Goal: Feedback & Contribution: Contribute content

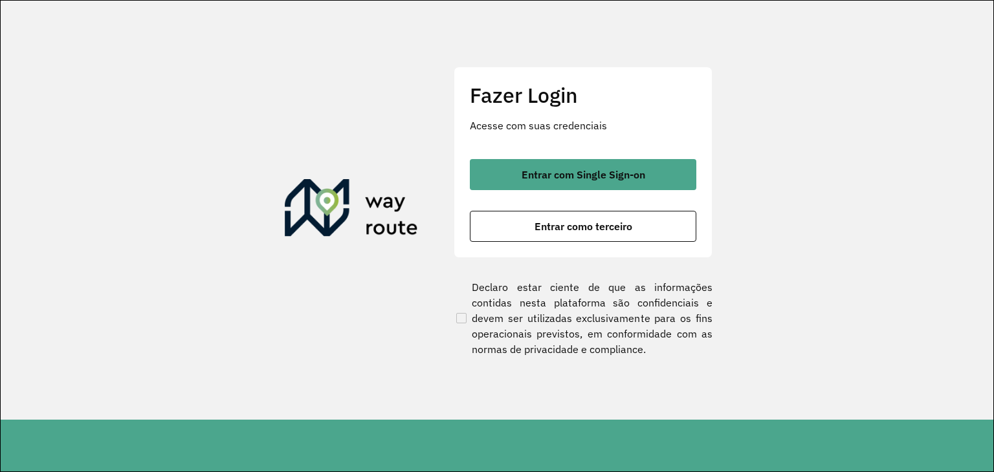
click at [601, 175] on span "Entrar com Single Sign-on" at bounding box center [584, 175] width 124 height 10
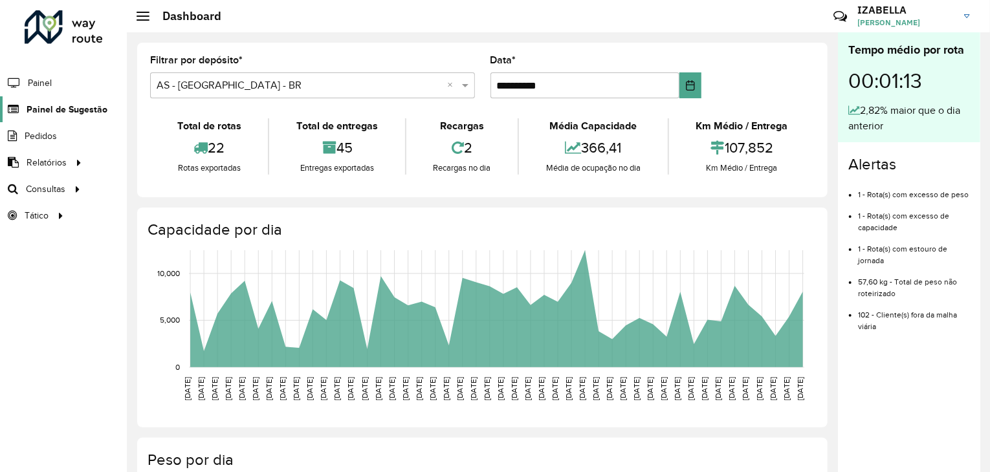
click at [83, 101] on link "Painel de Sugestão" at bounding box center [53, 109] width 107 height 26
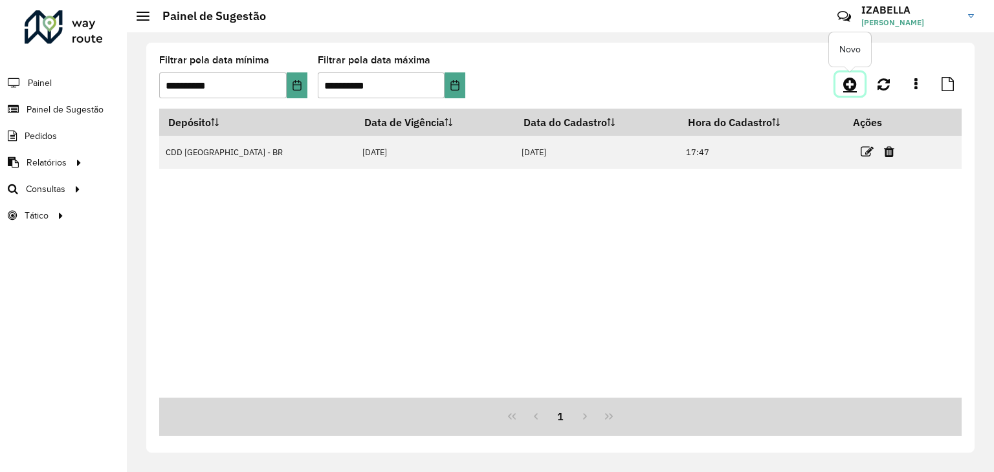
click at [859, 91] on link at bounding box center [849, 83] width 29 height 23
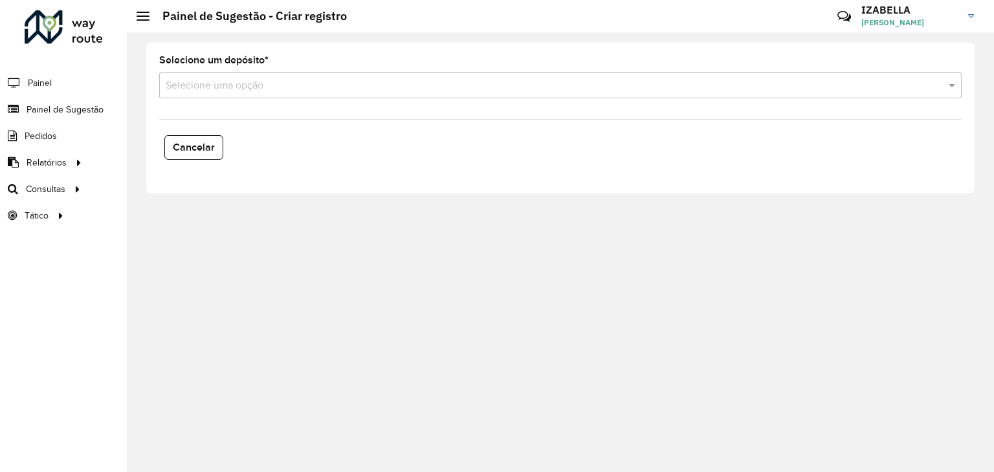
click at [351, 98] on formly-field "Selecione um depósito * Selecione uma opção" at bounding box center [560, 82] width 818 height 53
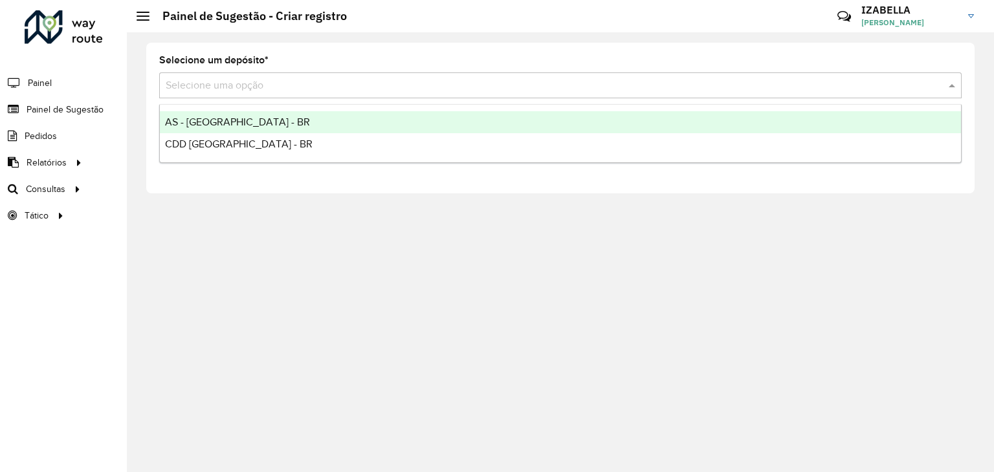
drag, startPoint x: 280, startPoint y: 81, endPoint x: 254, endPoint y: 118, distance: 45.1
click at [254, 118] on body "Aguarde... Pop-up bloqueado! Seu navegador bloqueou automáticamente a abertura …" at bounding box center [497, 236] width 994 height 472
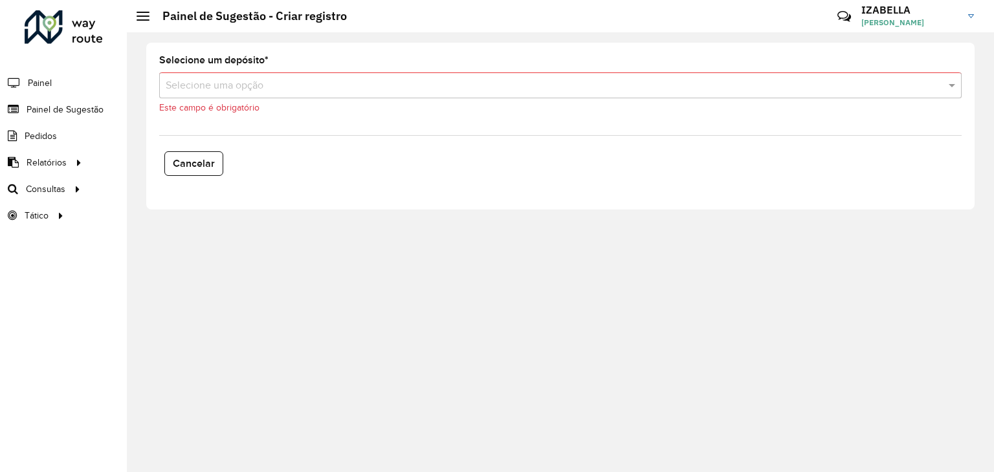
click at [254, 118] on formly-field "Selecione um depósito * Selecione uma opção Este campo é obrigatório" at bounding box center [560, 90] width 818 height 69
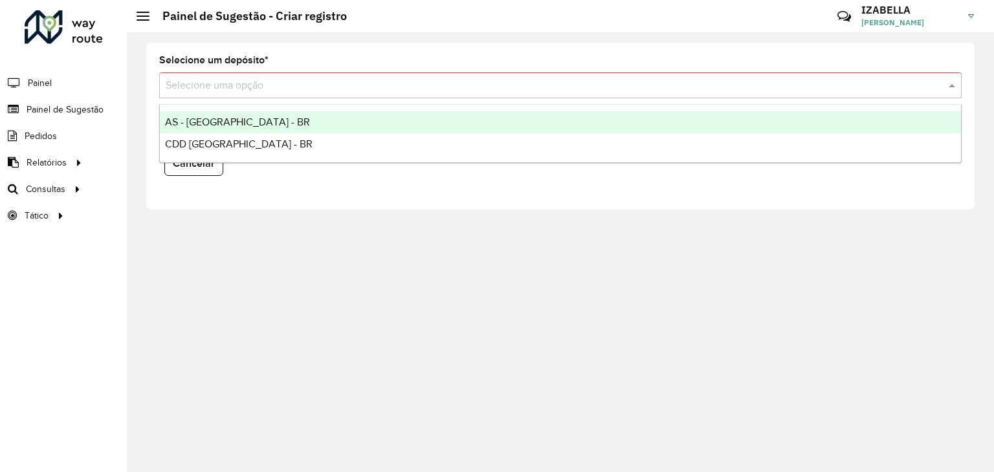
drag, startPoint x: 266, startPoint y: 76, endPoint x: 229, endPoint y: 124, distance: 60.4
click at [229, 124] on body "Aguarde... Pop-up bloqueado! Seu navegador bloqueou automáticamente a abertura …" at bounding box center [497, 236] width 994 height 472
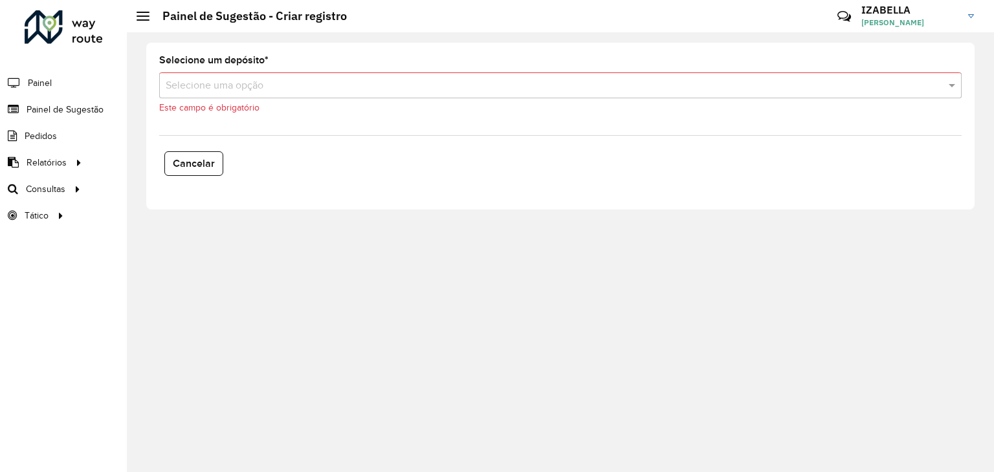
click at [229, 124] on formly-field "Selecione um depósito * Selecione uma opção Este campo é obrigatório" at bounding box center [560, 90] width 818 height 69
click at [238, 101] on div "Este campo é obrigatório" at bounding box center [560, 108] width 802 height 14
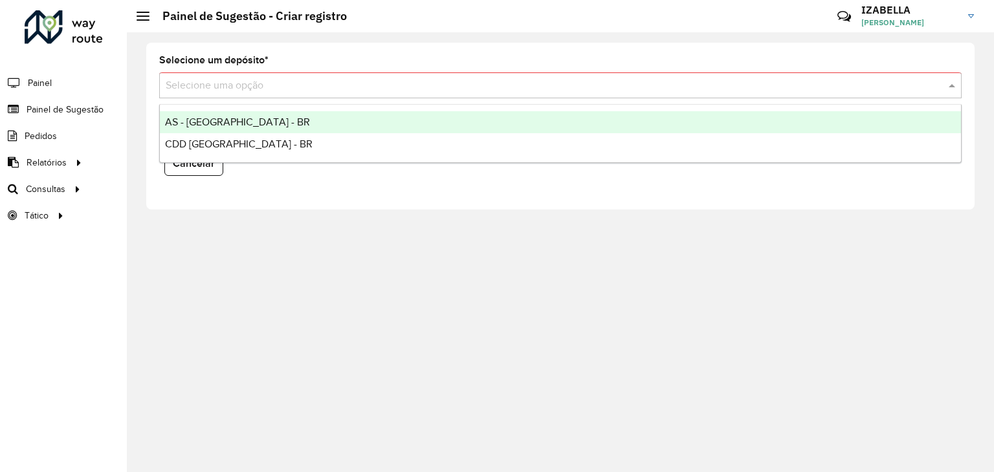
click at [238, 86] on input "text" at bounding box center [548, 86] width 764 height 16
click at [236, 116] on span "AS - [GEOGRAPHIC_DATA] - BR" at bounding box center [237, 121] width 145 height 11
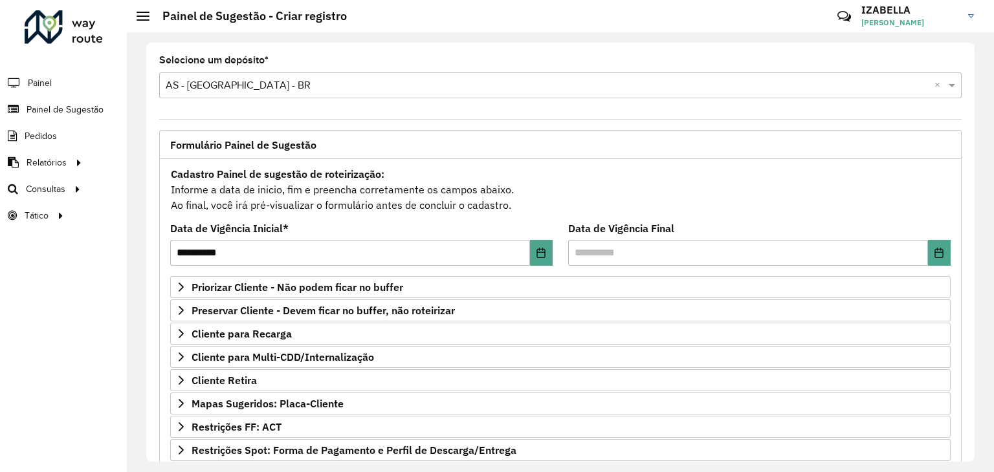
scroll to position [168, 0]
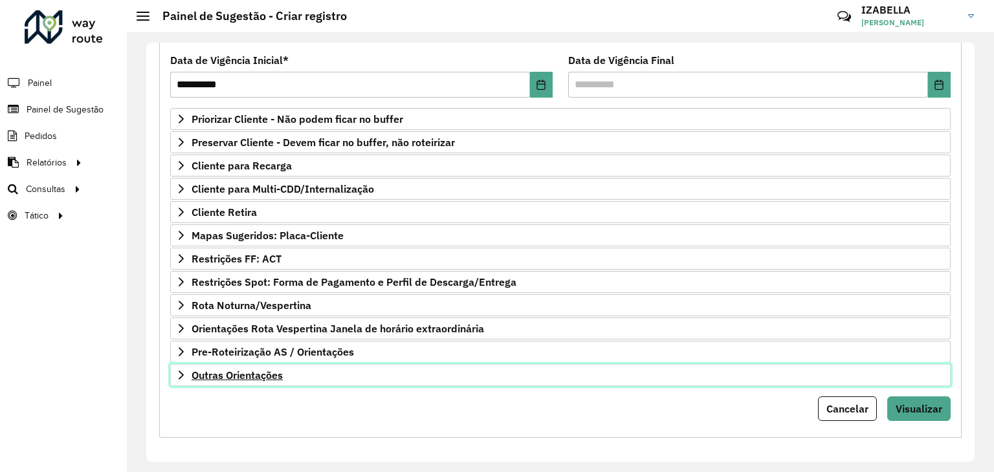
click at [787, 379] on link "Outras Orientações" at bounding box center [560, 375] width 780 height 22
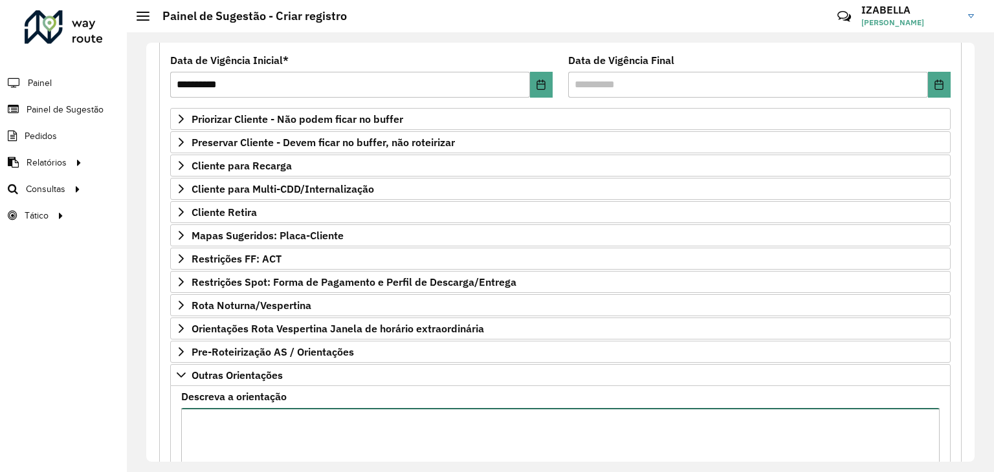
click at [742, 418] on textarea "Descreva a orientação" at bounding box center [560, 462] width 758 height 109
paste textarea "**********"
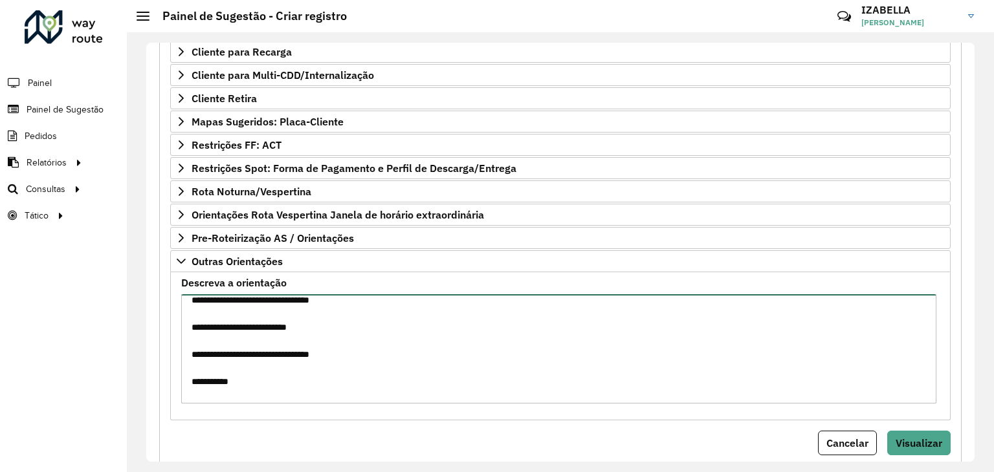
scroll to position [316, 0]
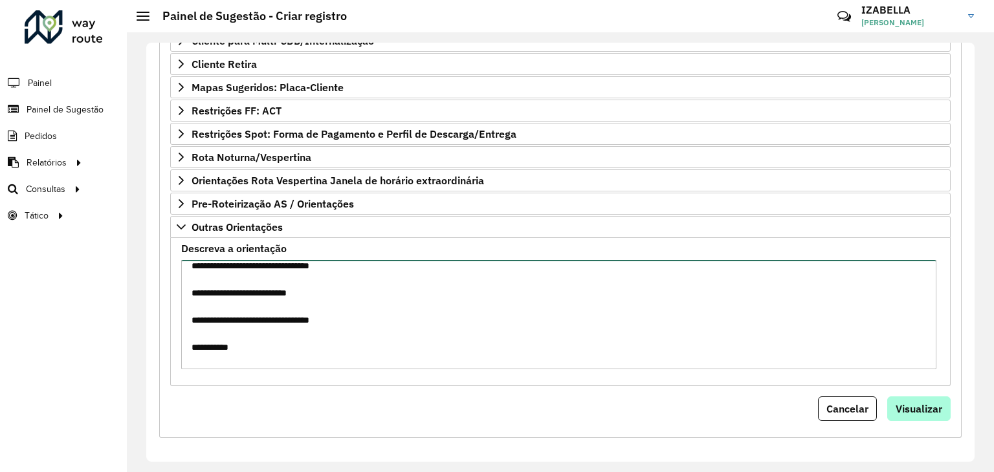
type textarea "**********"
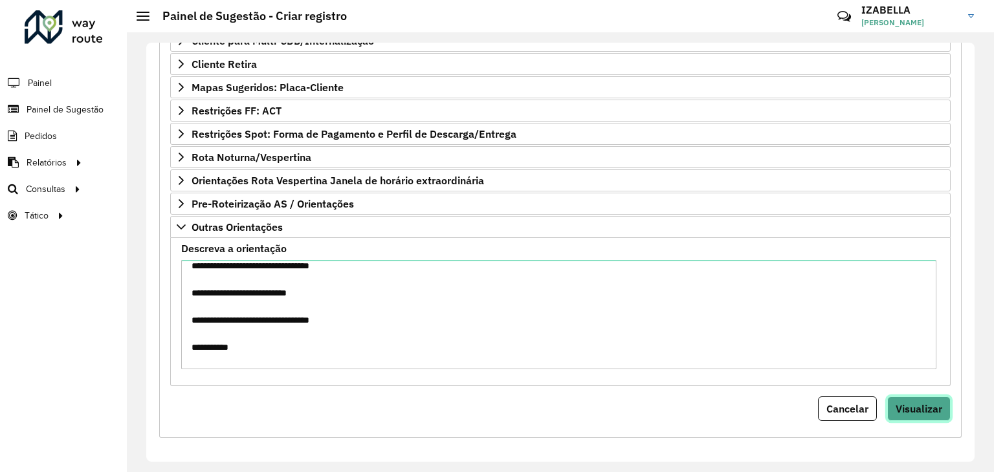
click at [923, 402] on span "Visualizar" at bounding box center [919, 408] width 47 height 13
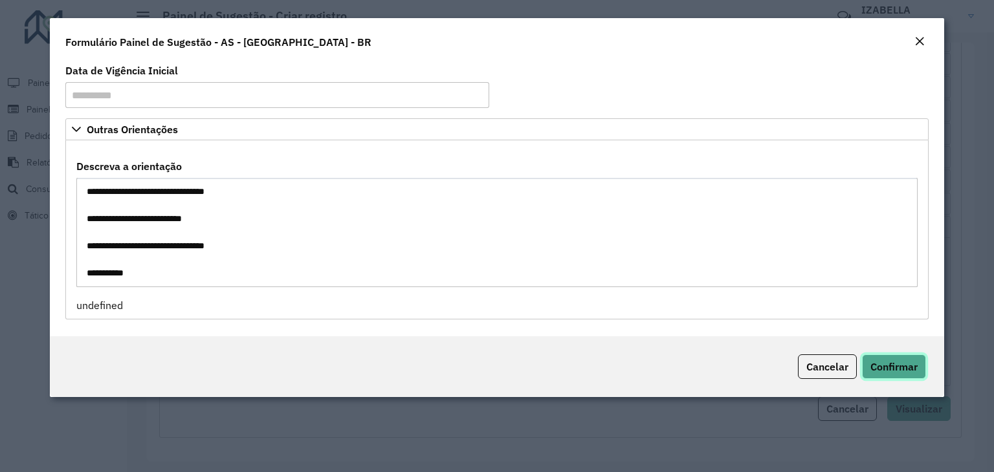
click at [896, 365] on span "Confirmar" at bounding box center [893, 366] width 47 height 13
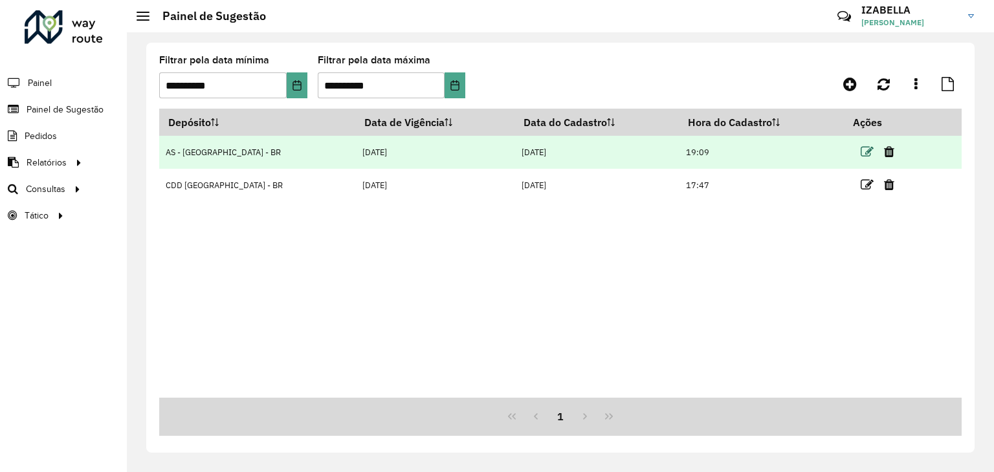
click at [861, 149] on icon at bounding box center [867, 152] width 13 height 13
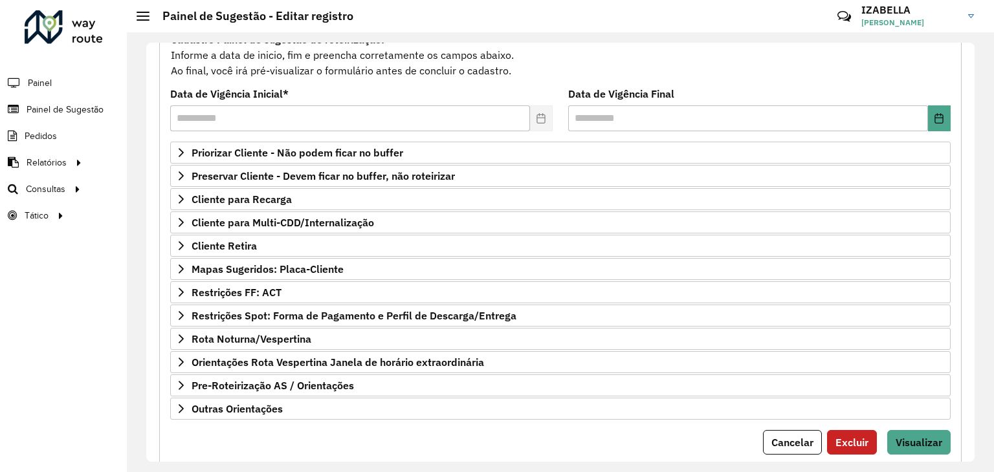
scroll to position [168, 0]
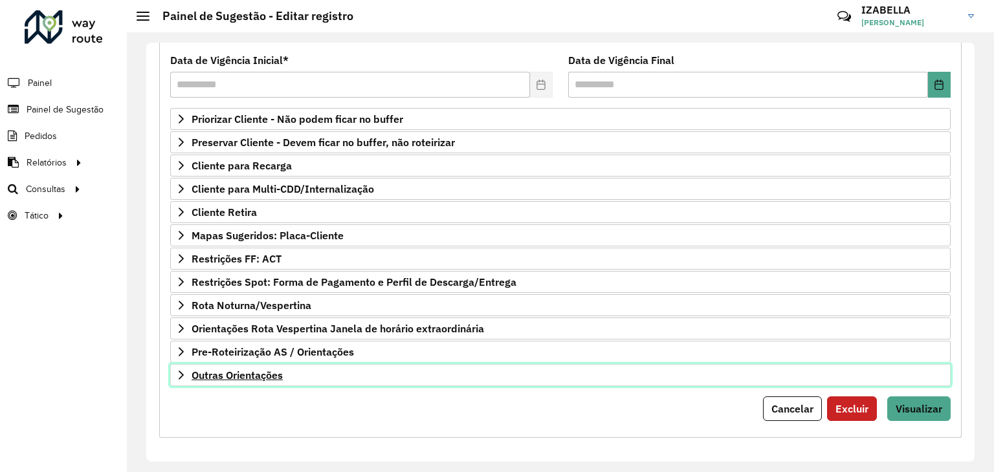
click at [590, 371] on link "Outras Orientações" at bounding box center [560, 375] width 780 height 22
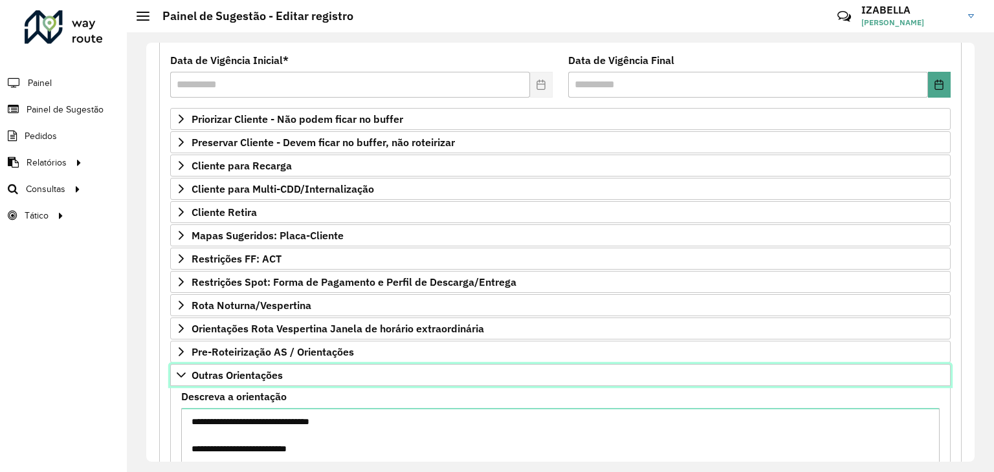
scroll to position [316, 0]
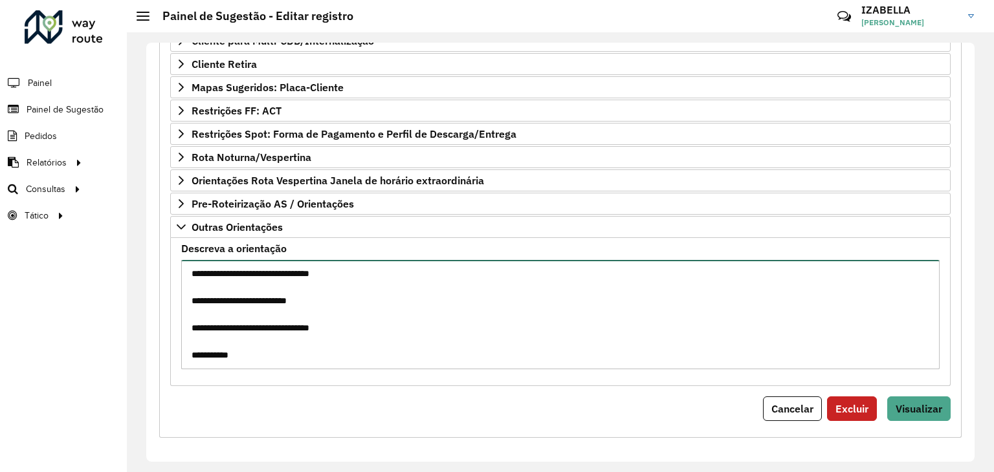
click at [435, 342] on textarea "Descreva a orientação" at bounding box center [560, 314] width 758 height 109
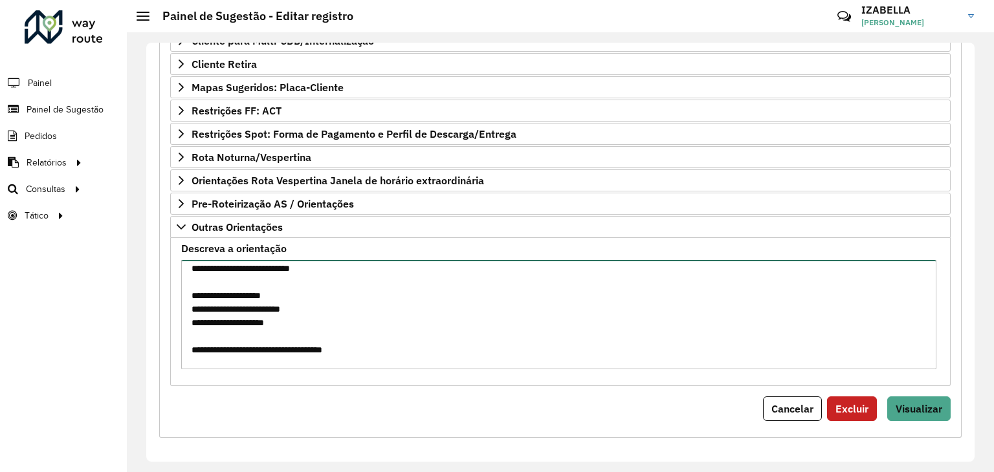
scroll to position [372, 0]
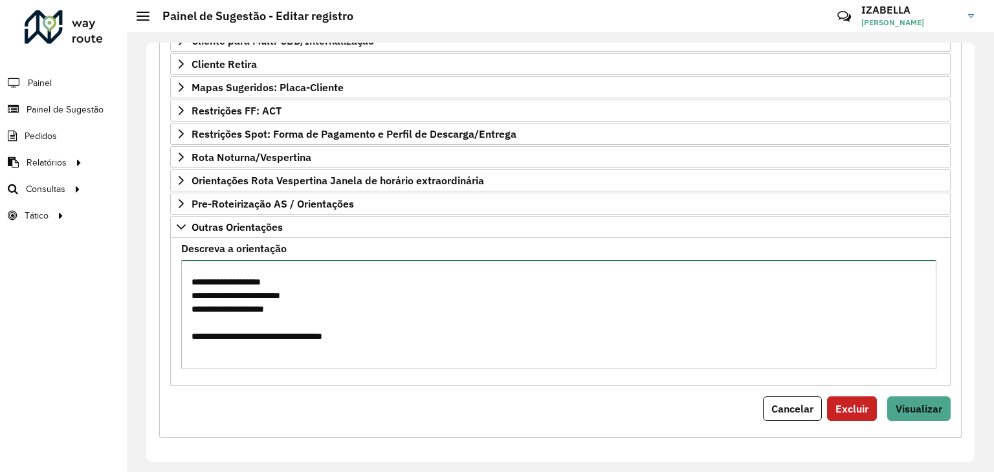
paste textarea "**********"
type textarea "**********"
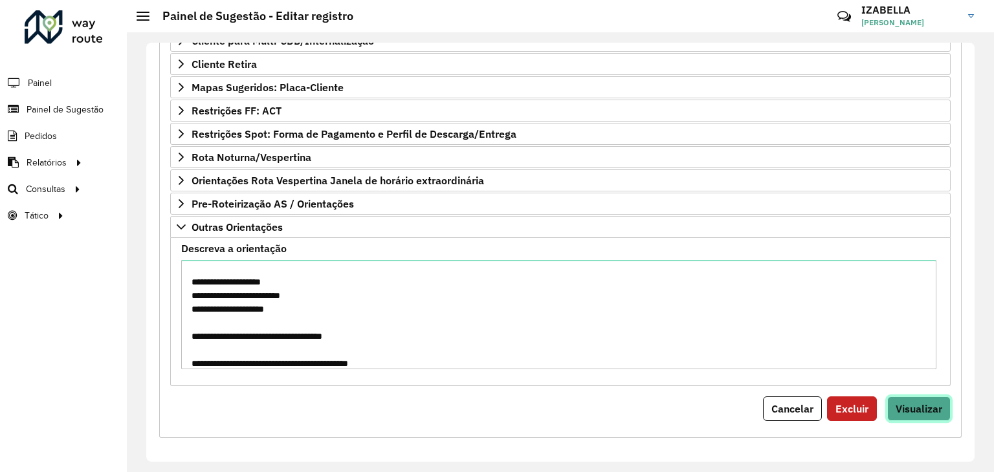
click at [942, 406] on button "Visualizar" at bounding box center [918, 409] width 63 height 25
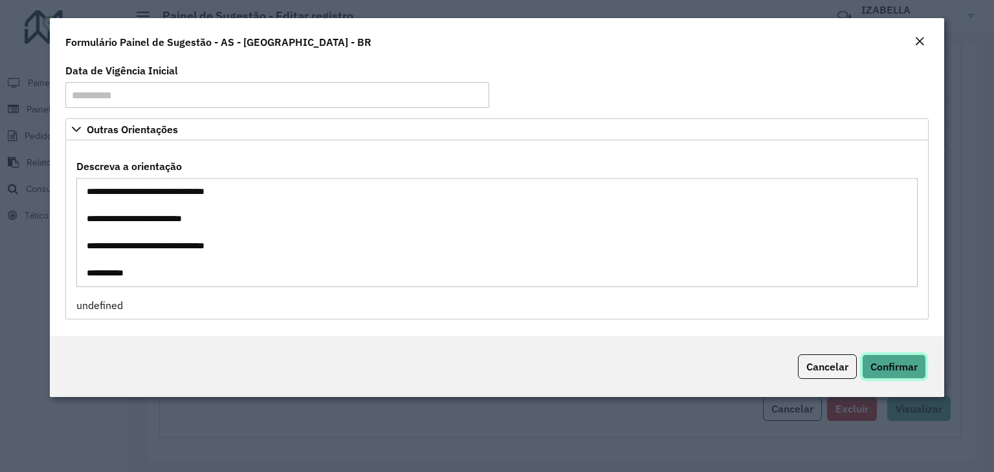
click at [892, 360] on span "Confirmar" at bounding box center [893, 366] width 47 height 13
